Goal: Transaction & Acquisition: Obtain resource

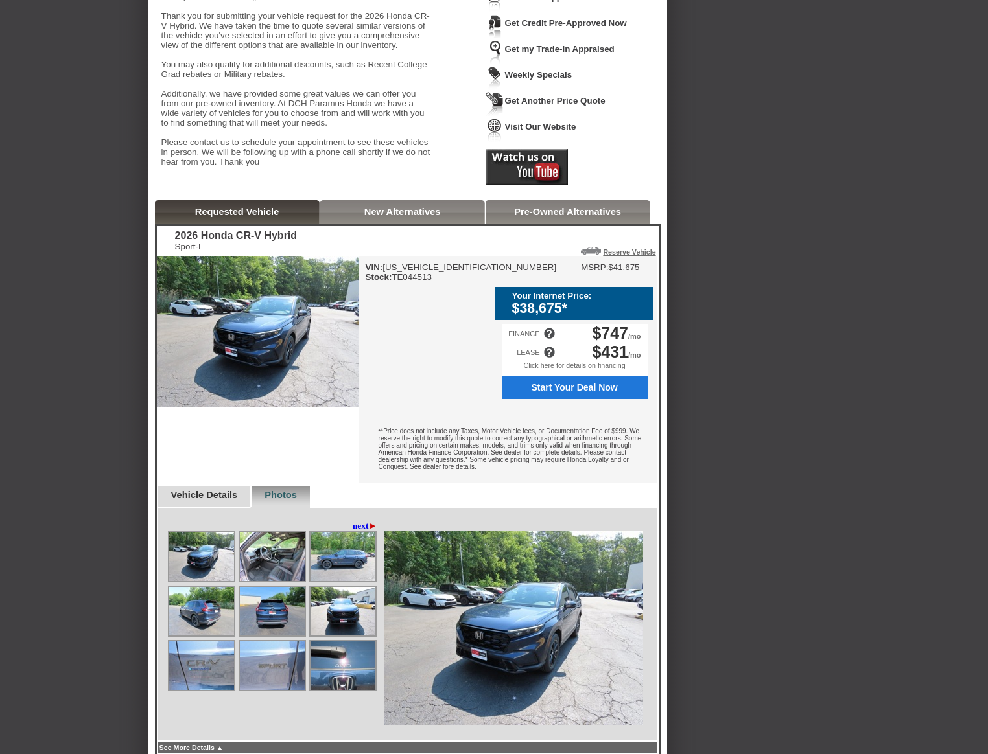
scroll to position [172, 0]
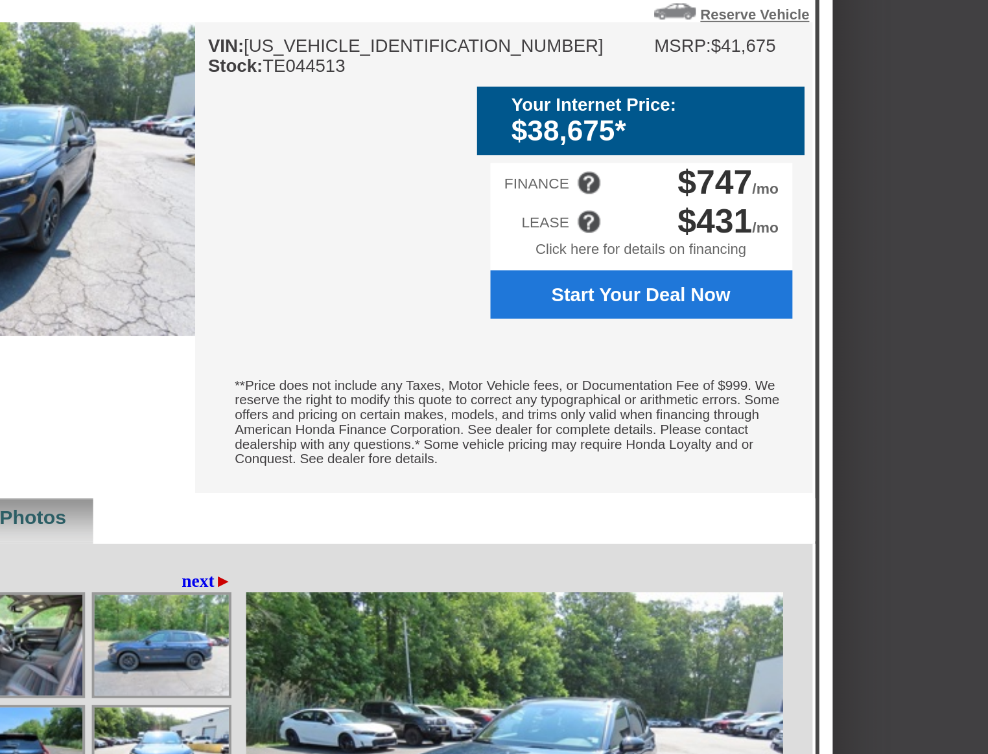
click at [490, 435] on font "*Price does not include any Taxes, Motor Vehicle fees, or Documentation Fee of …" at bounding box center [509, 420] width 263 height 43
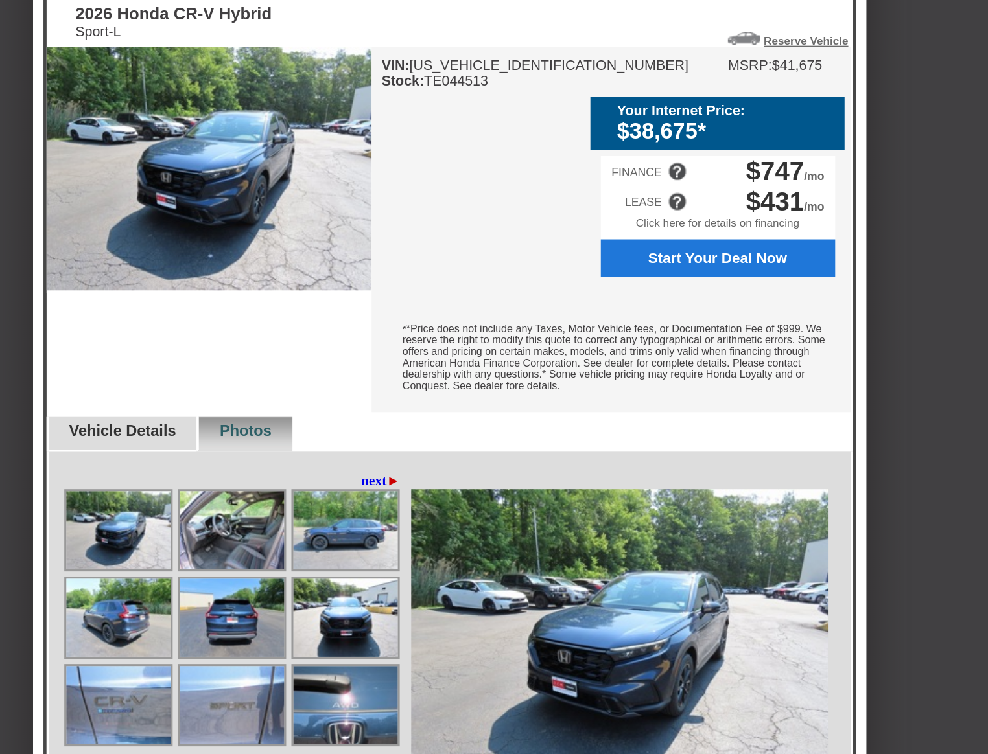
scroll to position [367, 0]
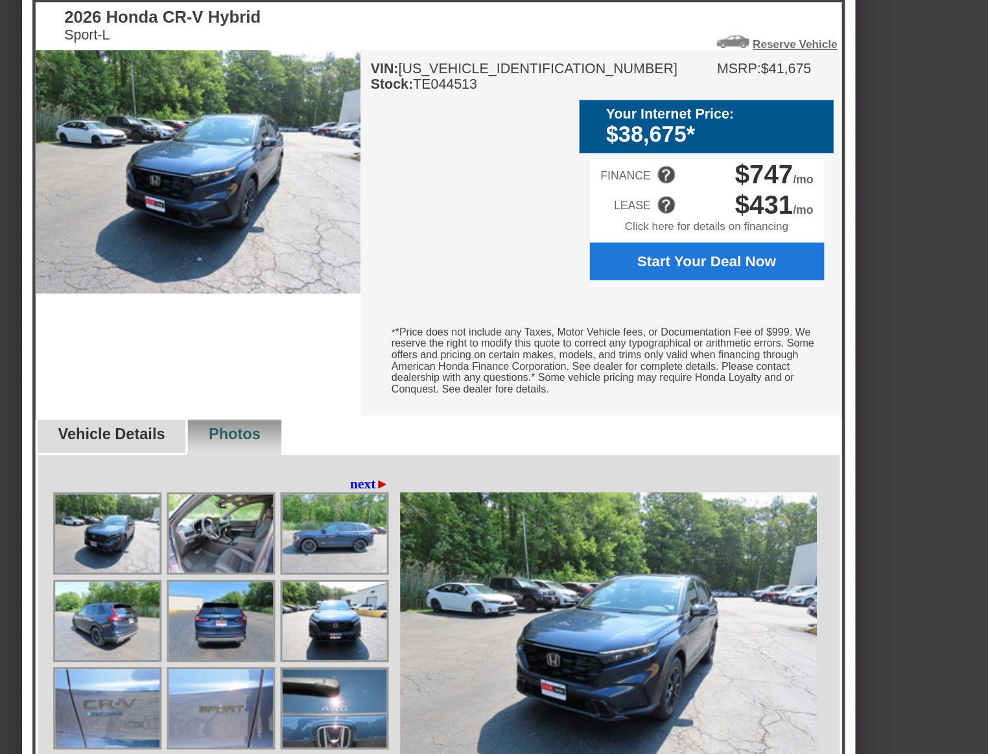
click at [287, 412] on img at bounding box center [272, 387] width 65 height 49
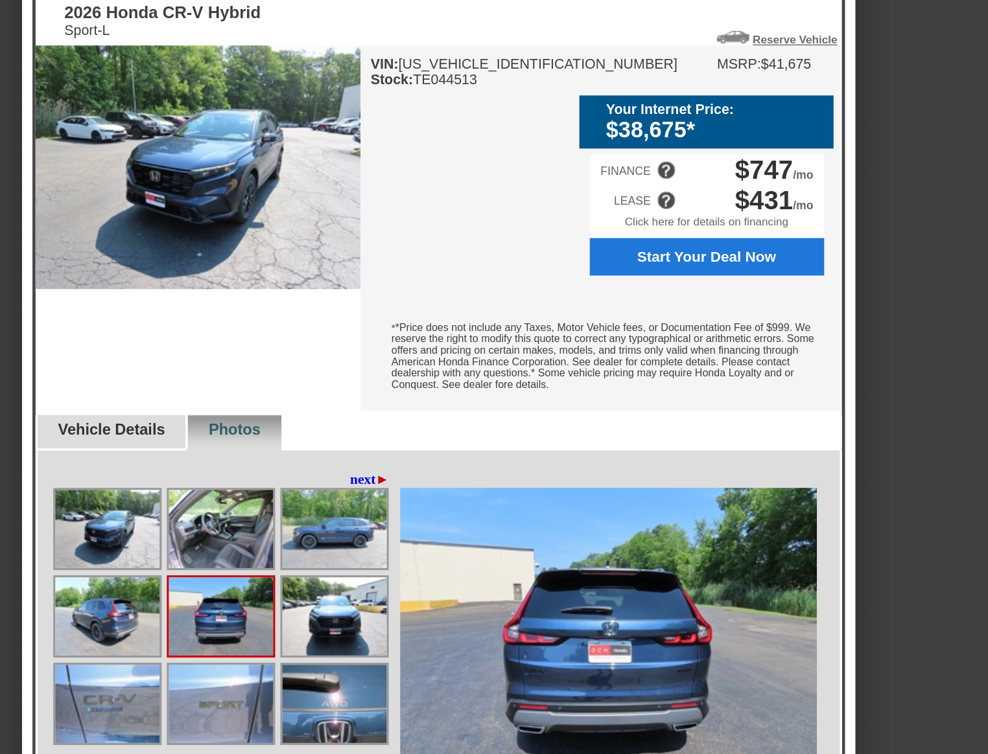
click at [557, 259] on div "* *Price does not include any Taxes, Motor Vehicle fees, or Documentation Fee o…" at bounding box center [508, 226] width 298 height 65
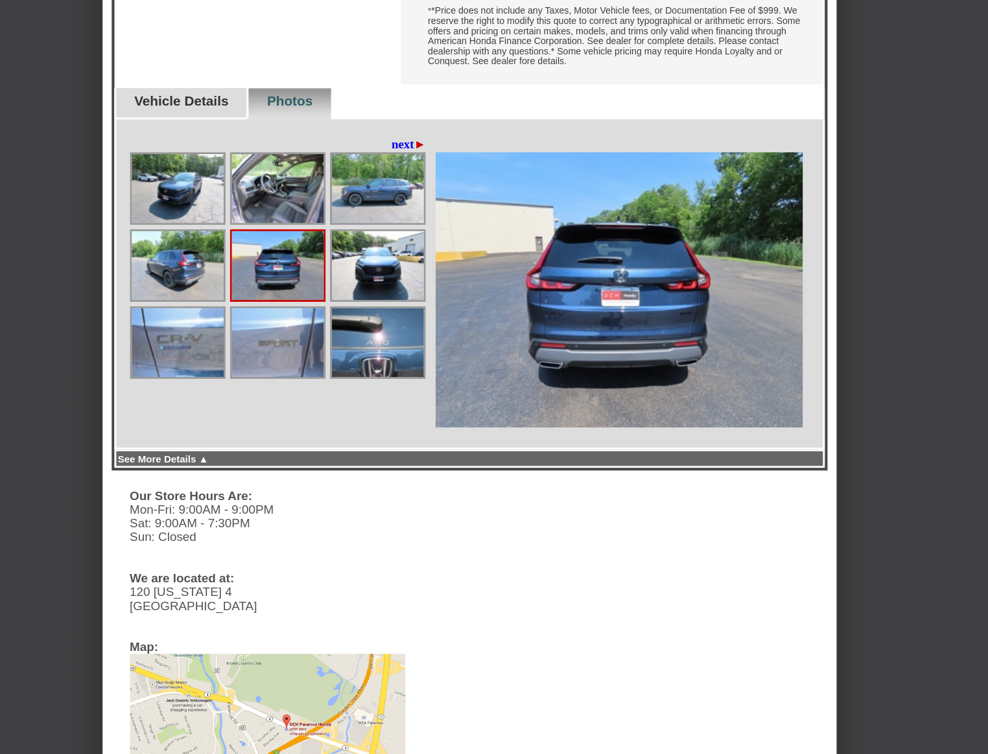
click at [341, 357] on img at bounding box center [342, 332] width 65 height 49
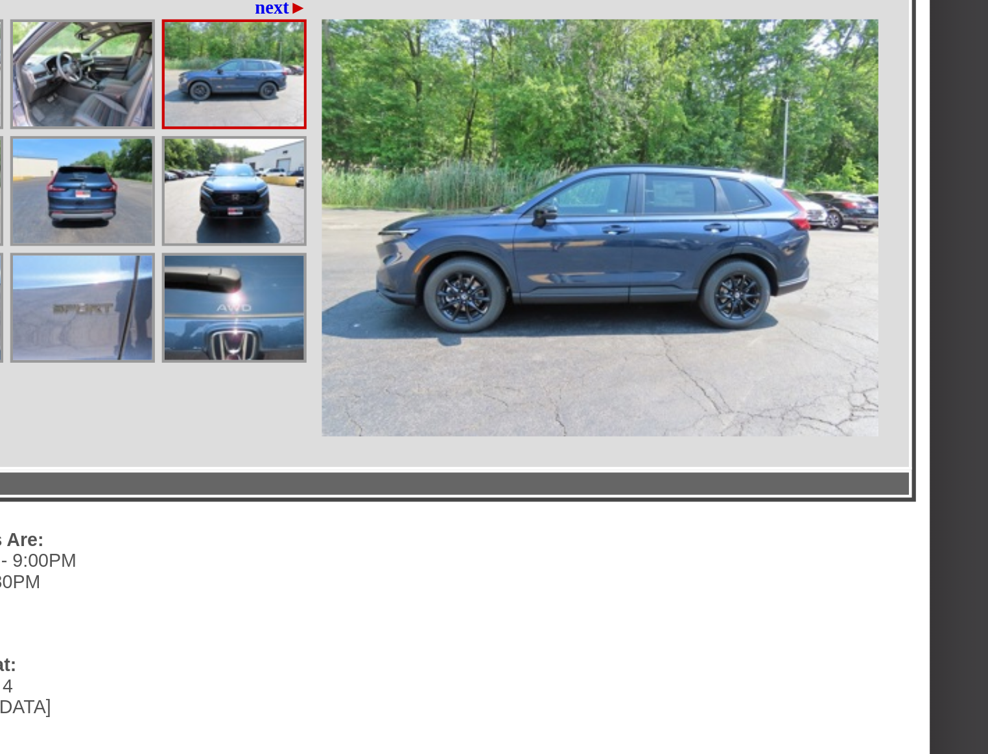
click at [341, 412] on img at bounding box center [342, 387] width 65 height 49
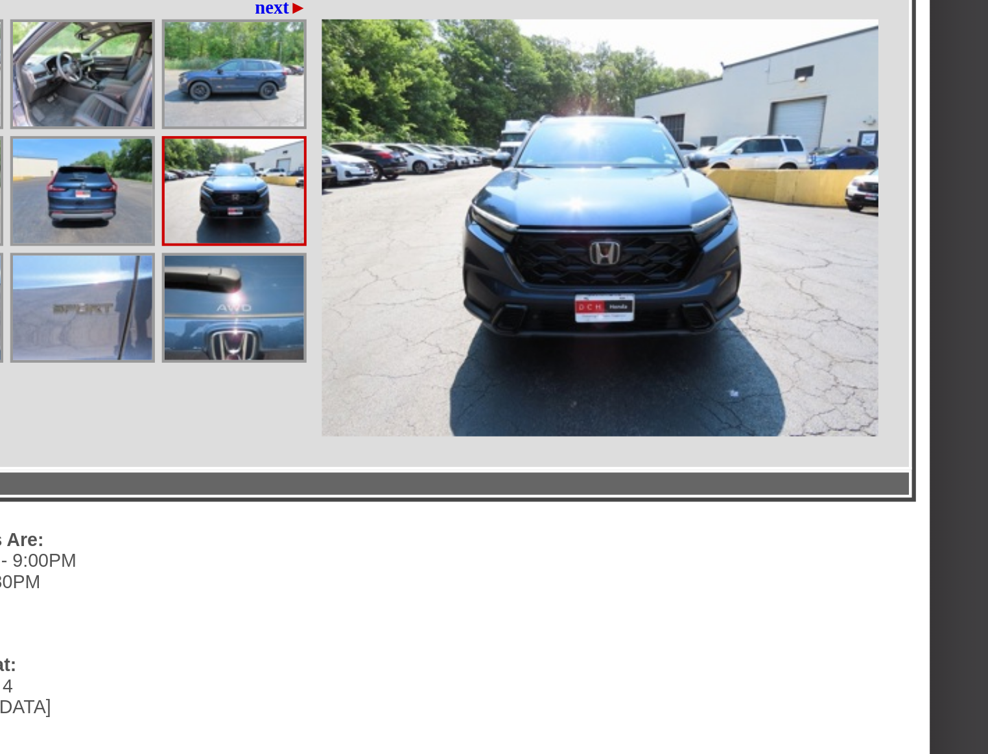
click at [329, 466] on img at bounding box center [342, 441] width 65 height 49
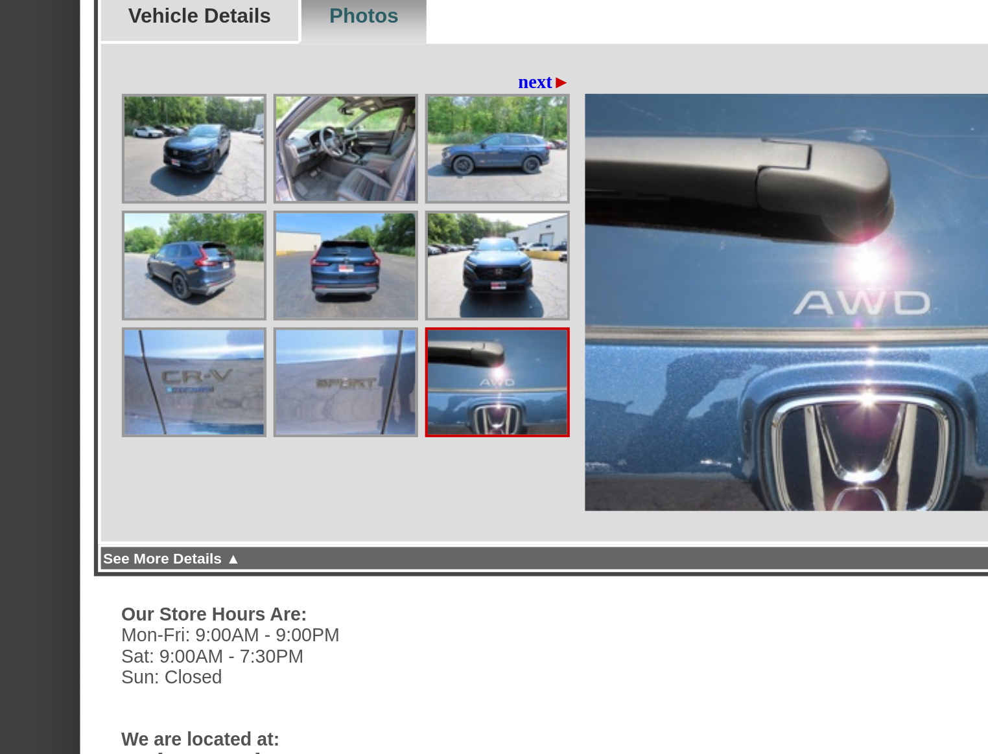
click at [198, 412] on img at bounding box center [201, 387] width 65 height 49
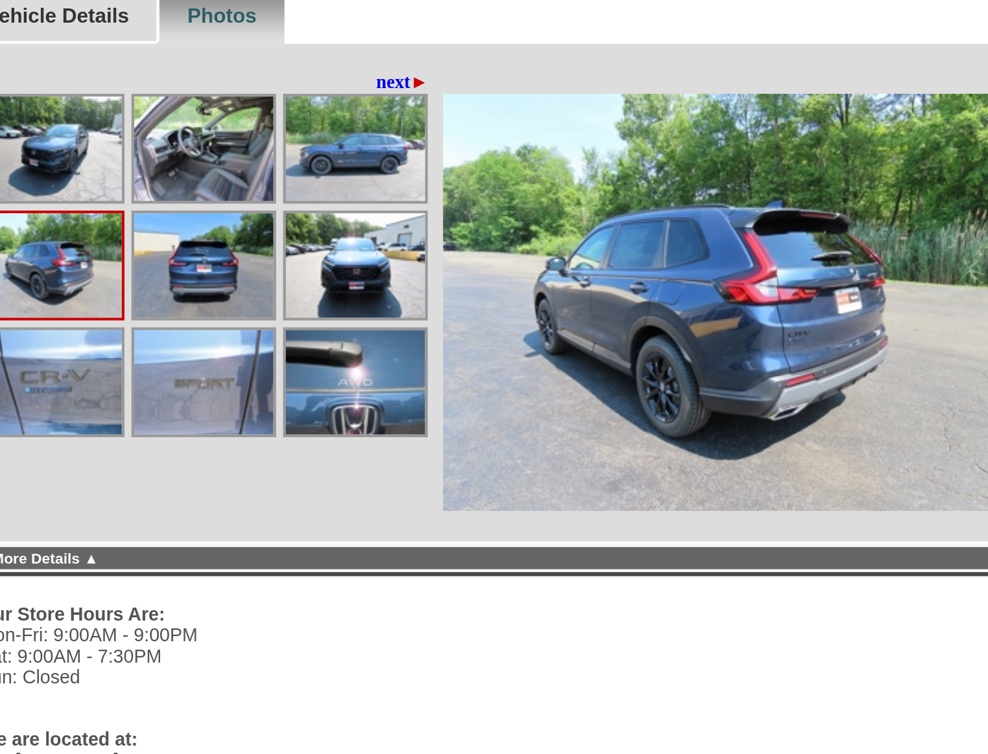
click at [210, 357] on img at bounding box center [201, 332] width 65 height 49
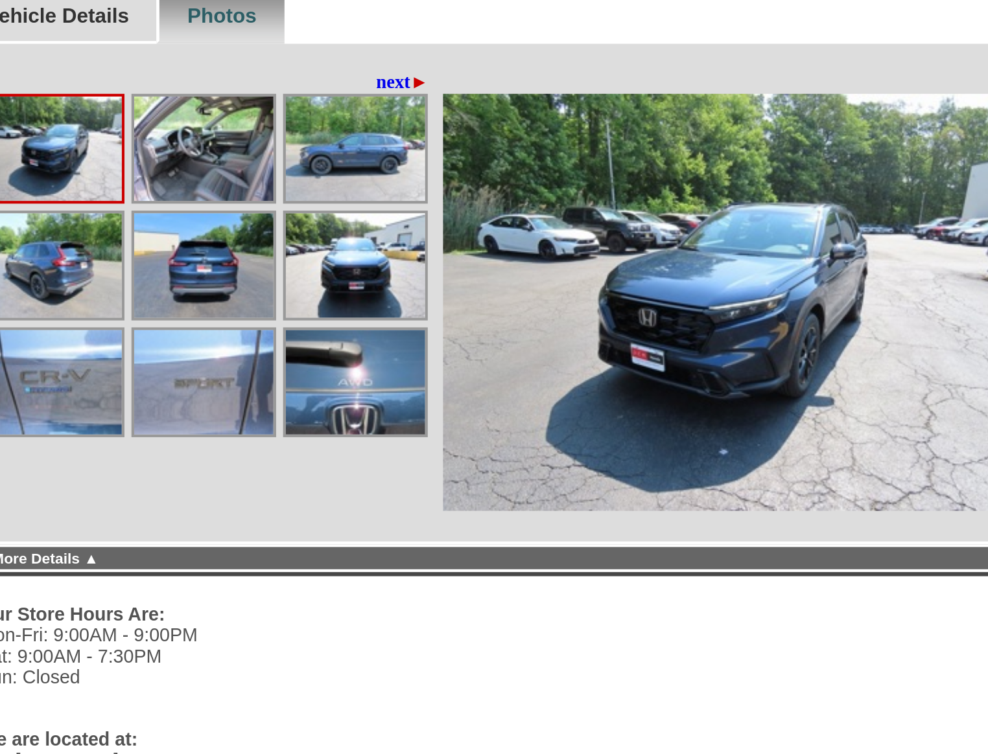
click at [251, 412] on img at bounding box center [272, 387] width 65 height 49
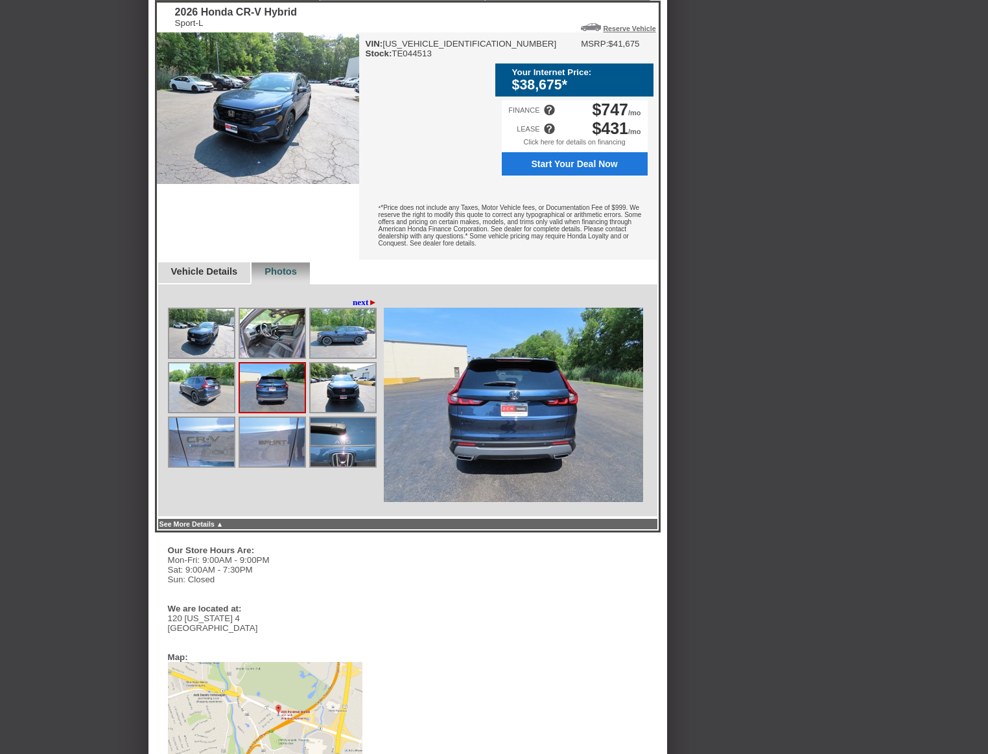
scroll to position [0, 0]
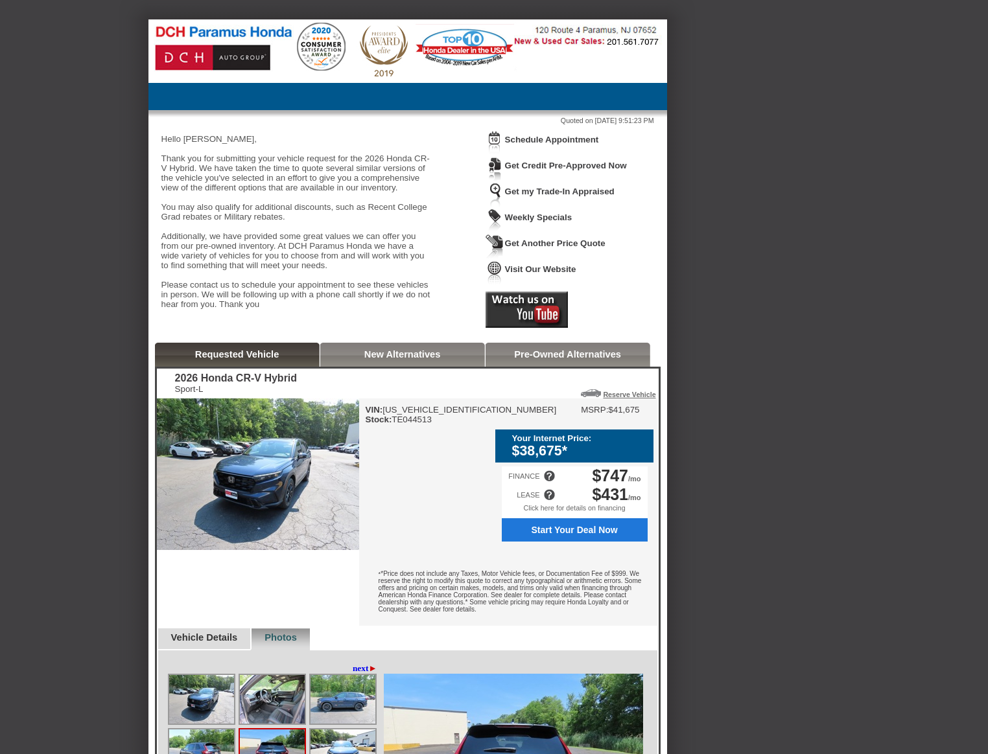
click at [710, 168] on div "Back To Quote [PERSON_NAME], DCH Paramus Honda is more than happy to schedule a…" at bounding box center [494, 712] width 988 height 1387
